Goal: Communication & Community: Answer question/provide support

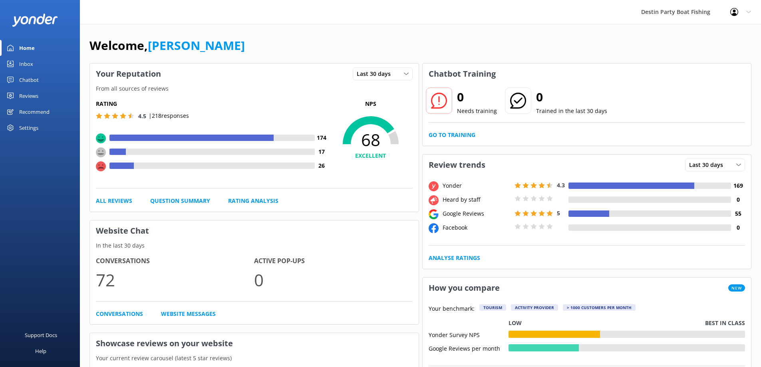
click at [11, 60] on link "Inbox" at bounding box center [40, 64] width 80 height 16
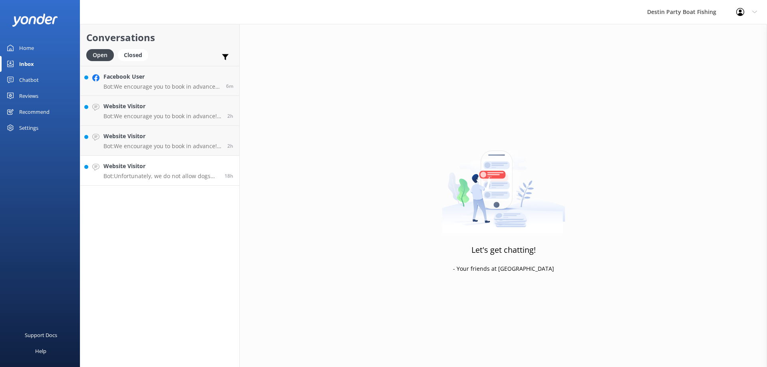
click at [179, 171] on div "Website Visitor Bot: Unfortunately, we do not allow dogs onboard unless it's a …" at bounding box center [160, 171] width 115 height 18
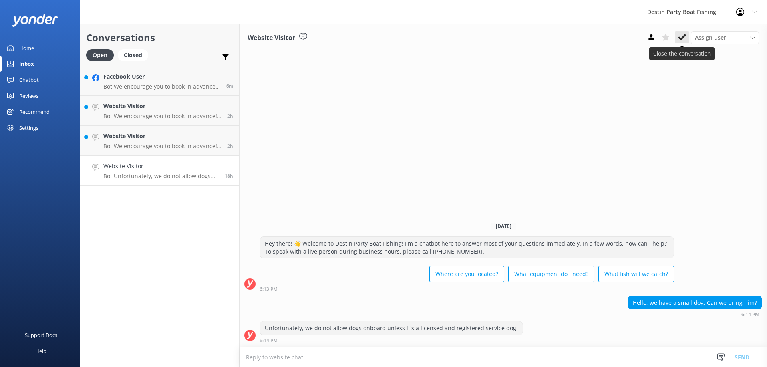
click at [681, 38] on use at bounding box center [682, 37] width 8 height 6
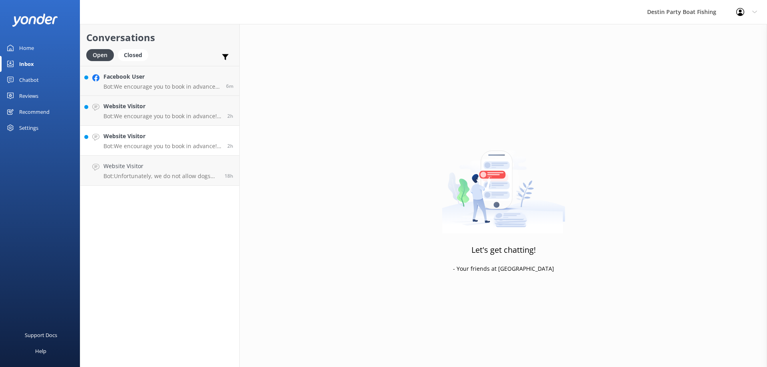
click at [196, 141] on div "Website Visitor Bot: We encourage you to book in advance! You can see all of ou…" at bounding box center [162, 141] width 118 height 18
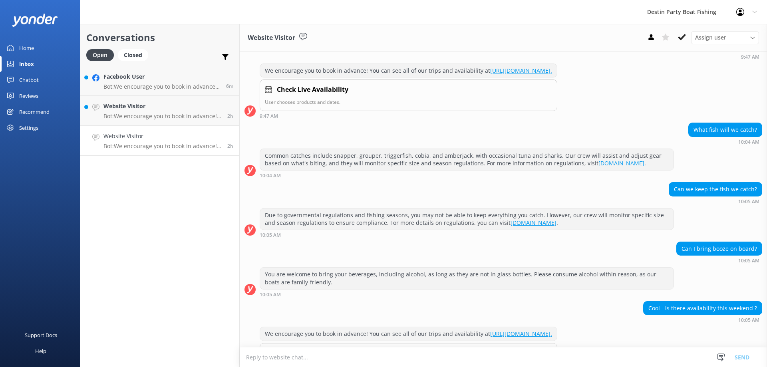
scroll to position [958, 0]
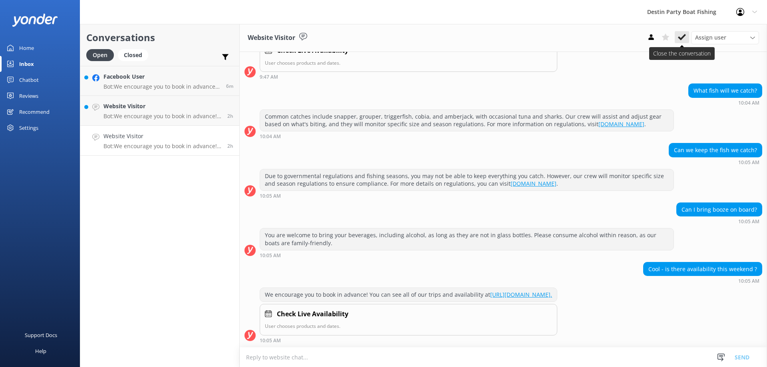
click at [685, 39] on icon at bounding box center [682, 37] width 8 height 8
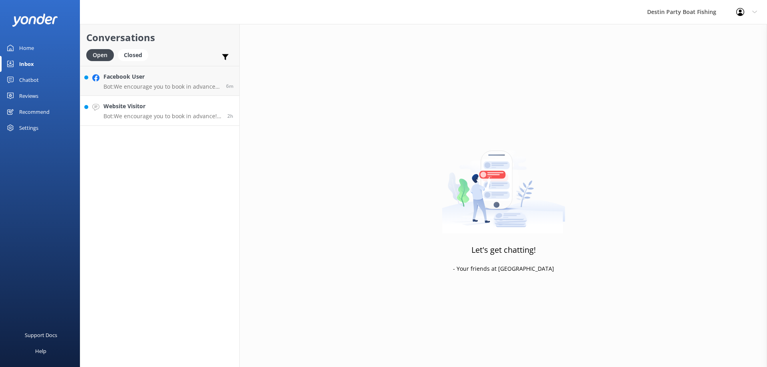
click at [185, 112] on div "Website Visitor Bot: We encourage you to book in advance! You can see all of ou…" at bounding box center [162, 111] width 118 height 18
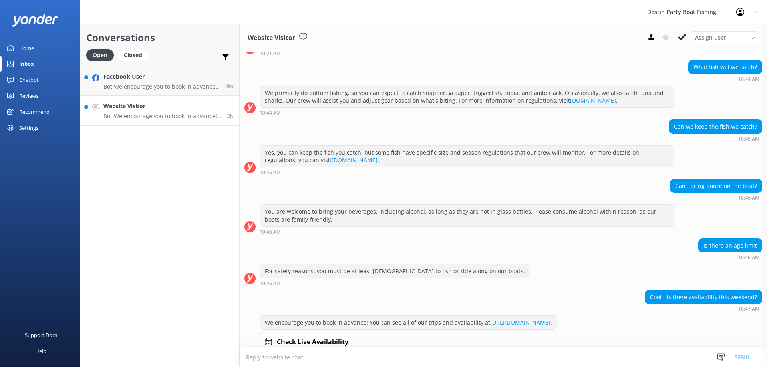
scroll to position [100, 0]
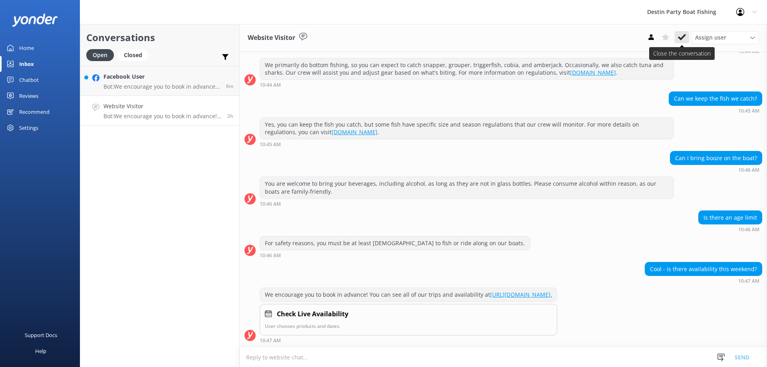
click at [677, 37] on button at bounding box center [682, 37] width 14 height 12
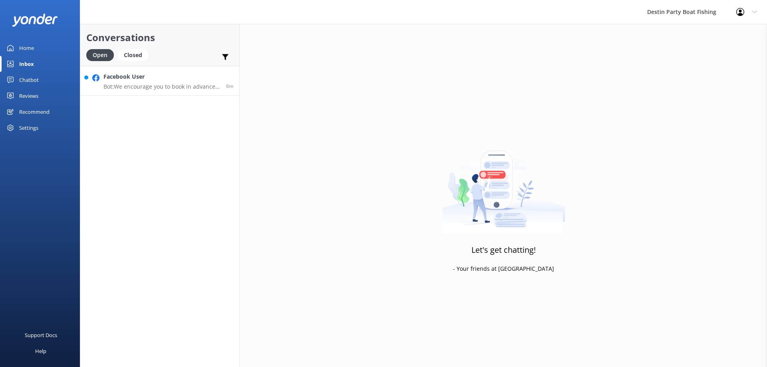
click at [201, 86] on p "Bot: We encourage you to book in advance! You can see all of our trips and avai…" at bounding box center [161, 86] width 117 height 7
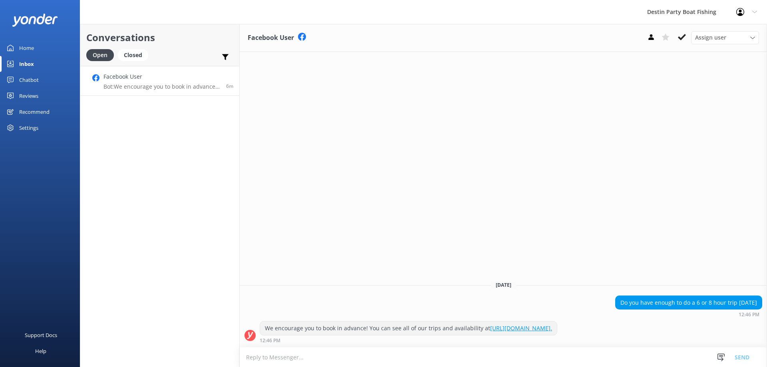
click at [269, 360] on textarea at bounding box center [503, 358] width 527 height 20
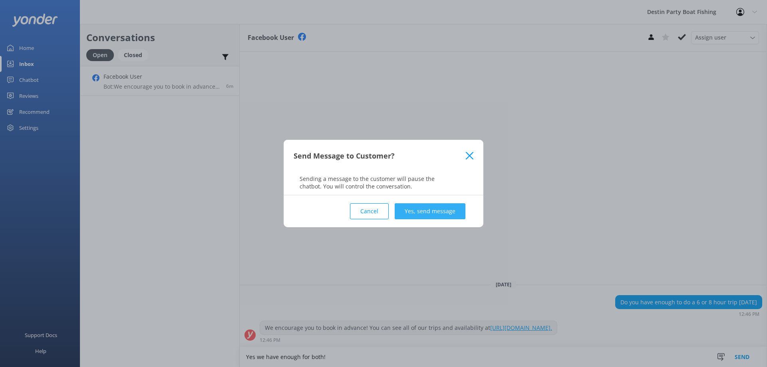
type textarea "Yes we have enough for both!"
click at [430, 216] on button "Yes, send message" at bounding box center [430, 211] width 71 height 16
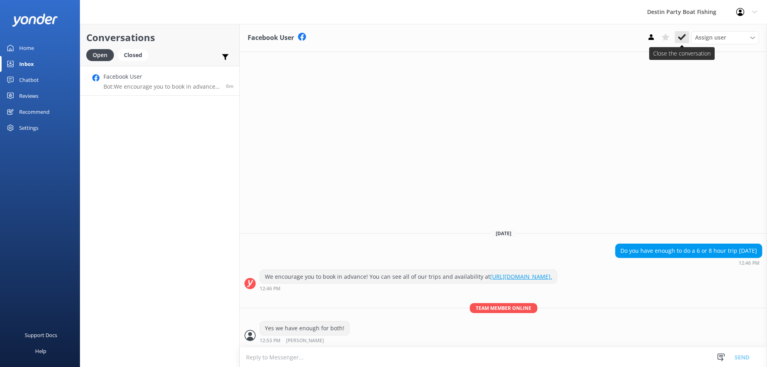
click at [682, 38] on use at bounding box center [682, 37] width 8 height 6
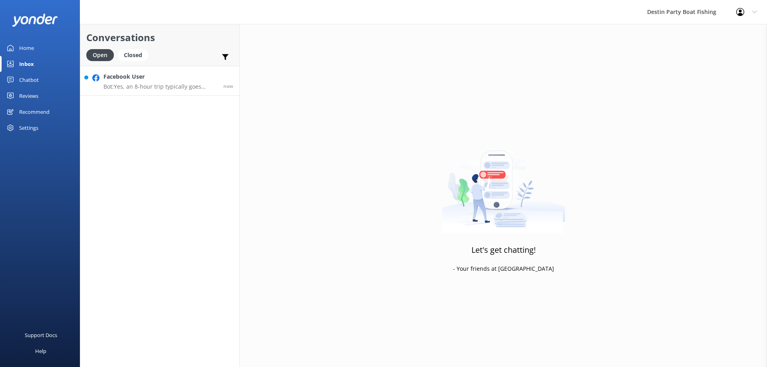
click at [163, 80] on h4 "Facebook User" at bounding box center [160, 76] width 114 height 9
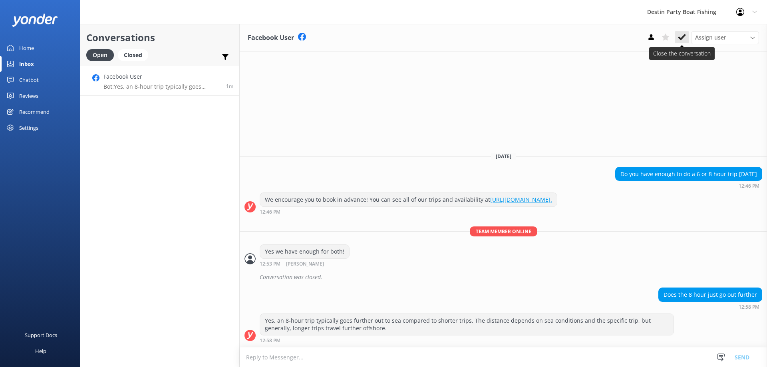
click at [680, 38] on use at bounding box center [682, 37] width 8 height 6
